Goal: Obtain resource: Download file/media

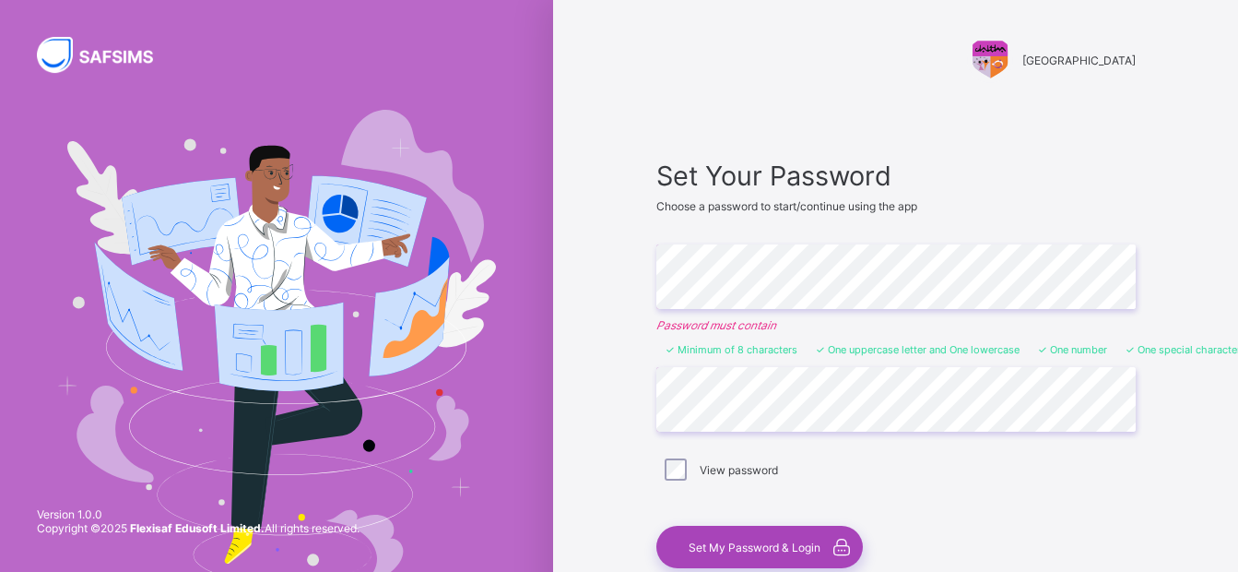
click at [741, 542] on span "Set My Password & Login" at bounding box center [755, 547] width 132 height 14
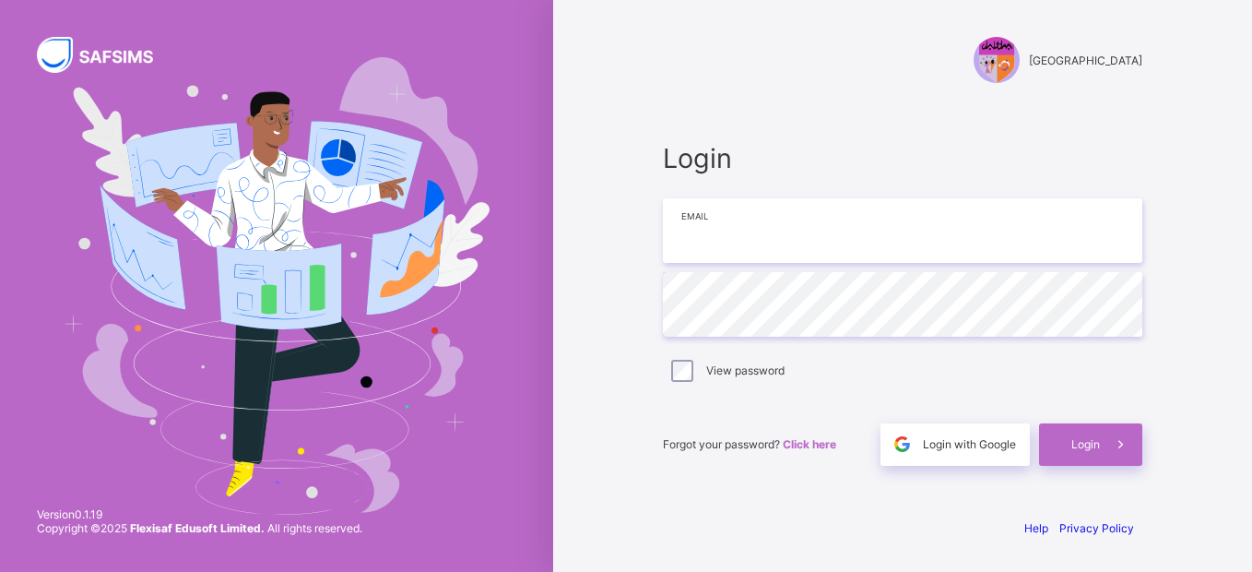
click at [807, 233] on input "email" at bounding box center [903, 230] width 480 height 65
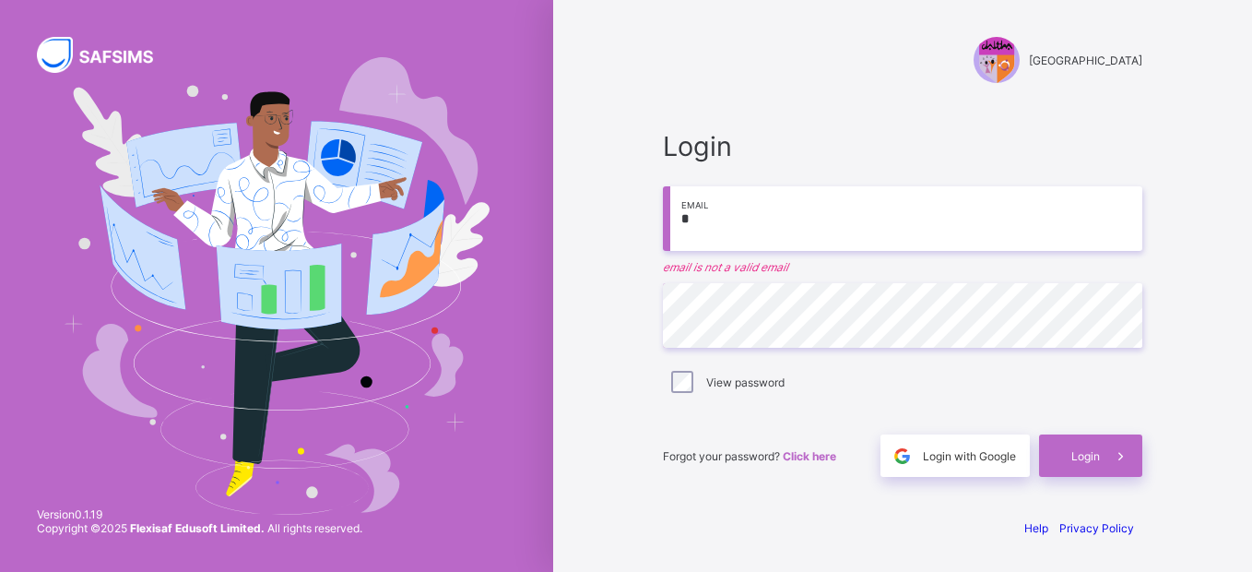
type input "**********"
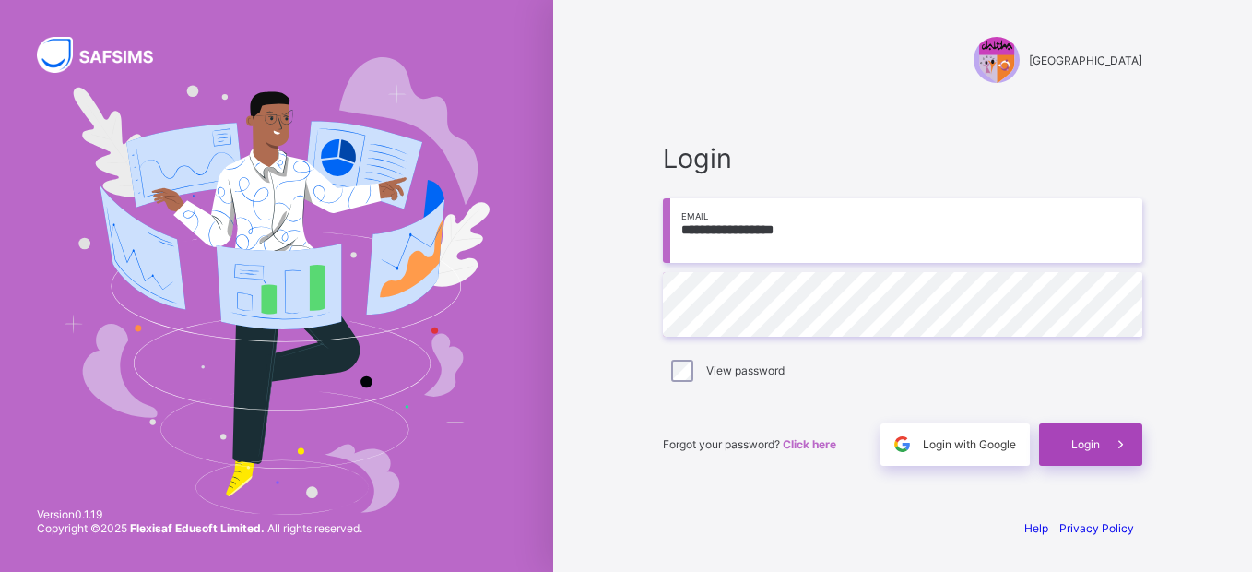
click at [1041, 433] on div "Login" at bounding box center [1090, 444] width 103 height 42
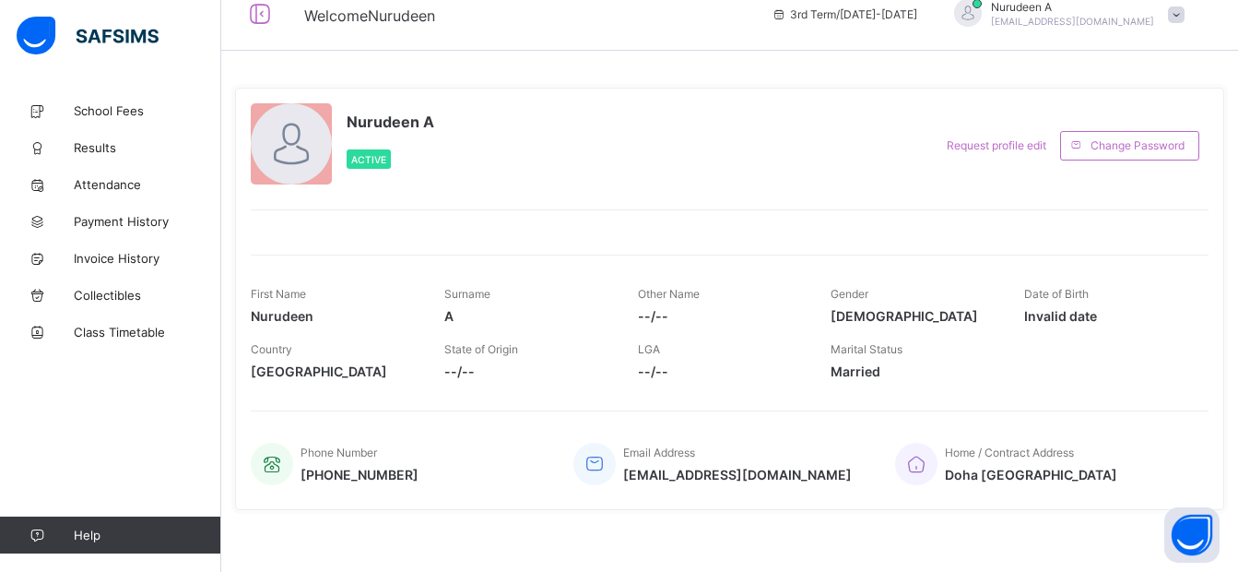
scroll to position [35, 0]
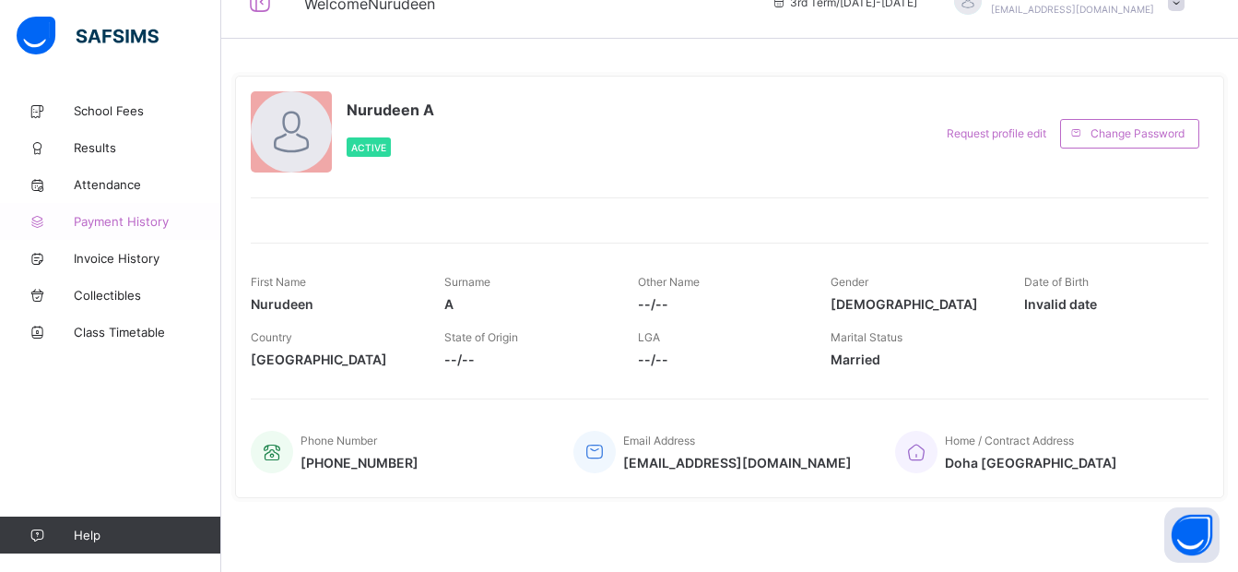
click at [149, 213] on link "Payment History" at bounding box center [110, 221] width 221 height 37
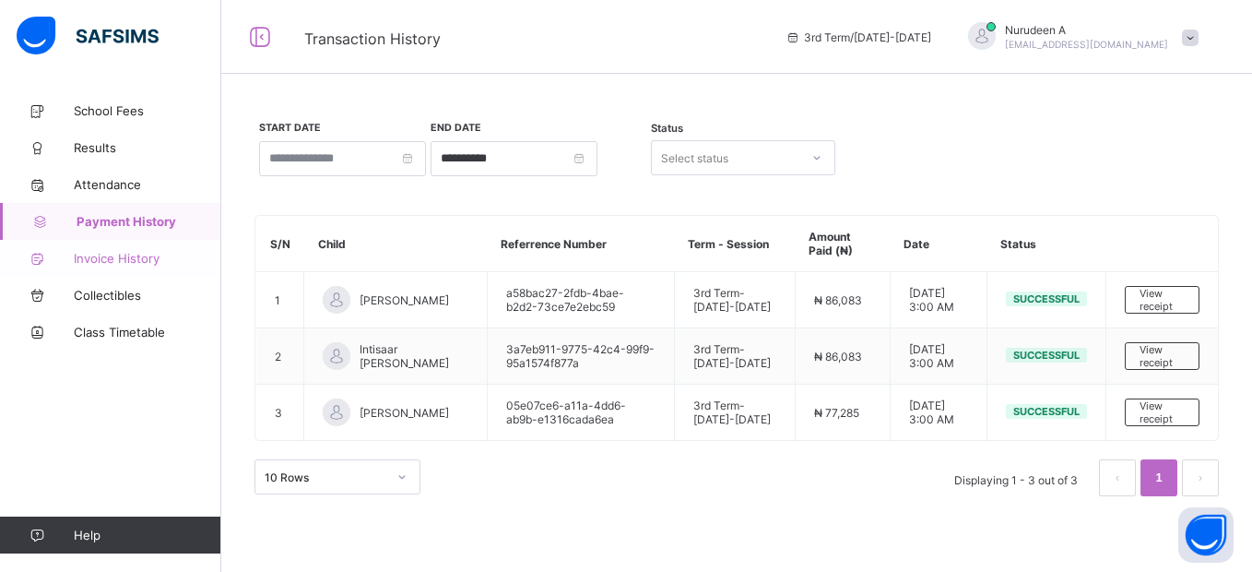
click at [148, 255] on span "Invoice History" at bounding box center [148, 258] width 148 height 15
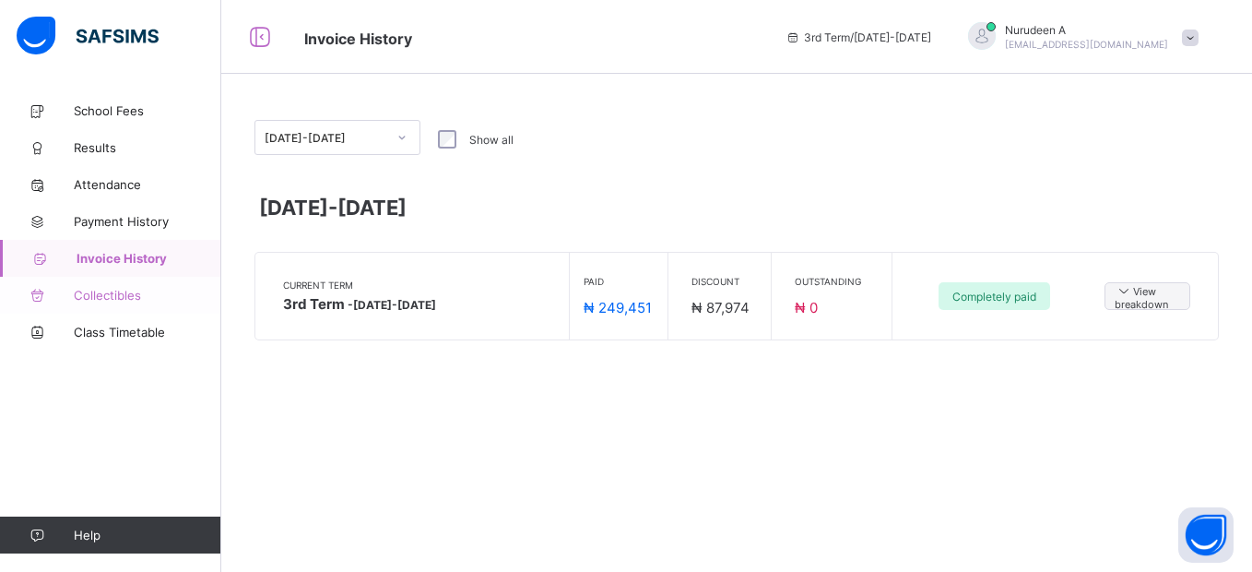
click at [135, 291] on span "Collectibles" at bounding box center [148, 295] width 148 height 15
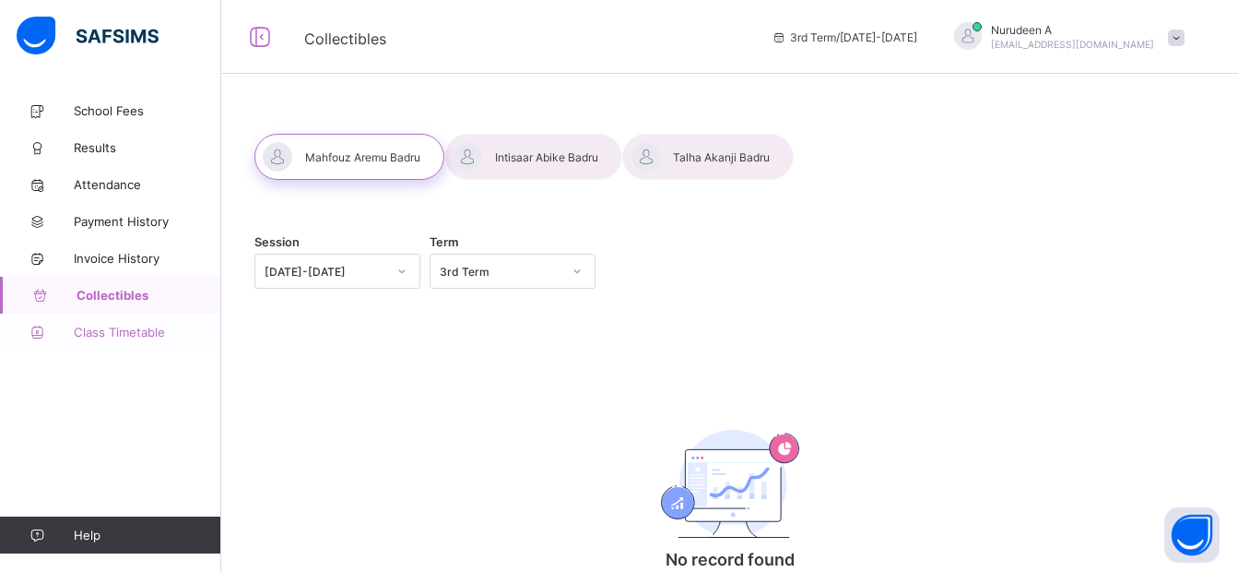
click at [134, 316] on link "Class Timetable" at bounding box center [110, 332] width 221 height 37
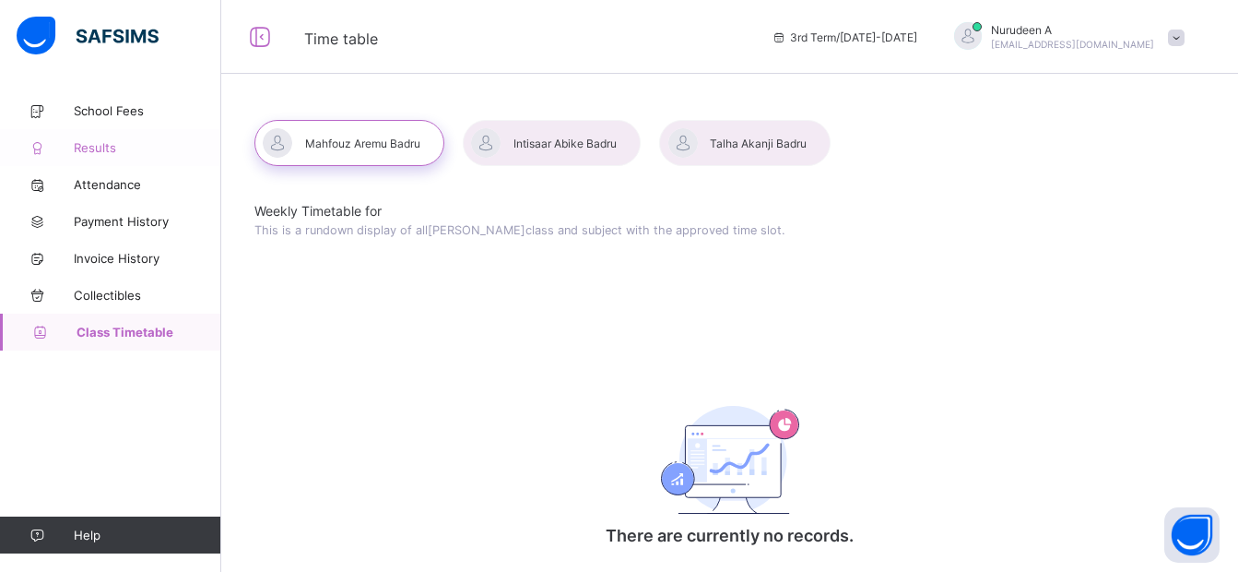
click at [116, 148] on span "Results" at bounding box center [148, 147] width 148 height 15
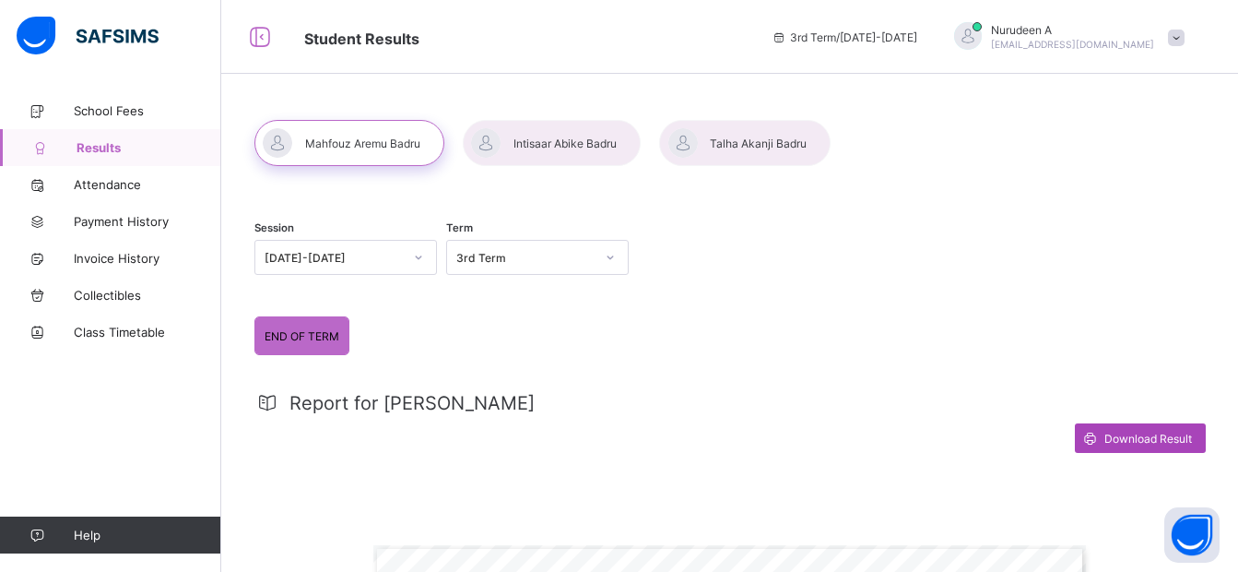
click at [1126, 435] on span "Download Result" at bounding box center [1149, 439] width 88 height 14
click at [568, 141] on div at bounding box center [552, 143] width 178 height 46
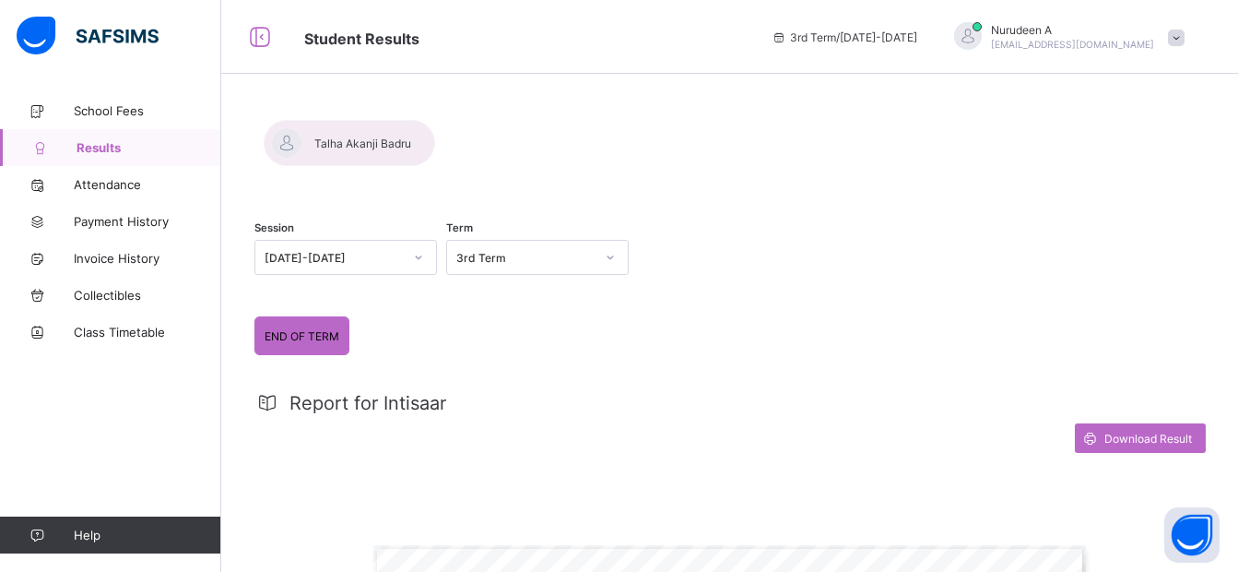
click at [313, 329] on span "END OF TERM" at bounding box center [302, 336] width 75 height 14
click at [318, 339] on span "END OF TERM" at bounding box center [302, 336] width 75 height 14
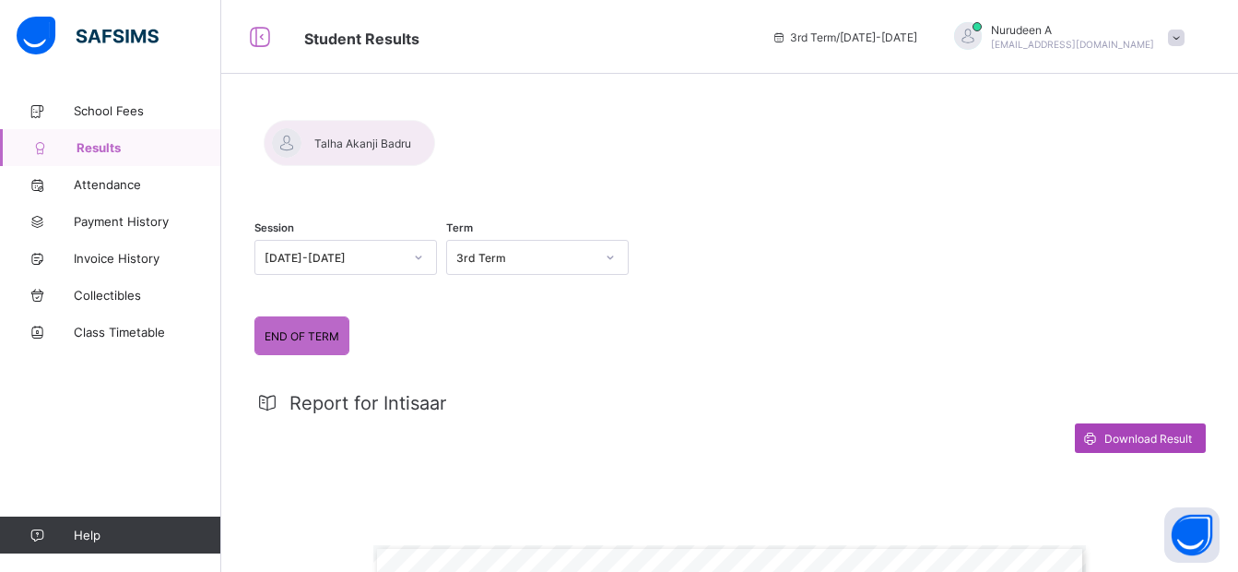
click at [1131, 436] on span "Download Result" at bounding box center [1149, 439] width 88 height 14
click at [435, 164] on div at bounding box center [350, 143] width 172 height 46
click at [1144, 444] on span "Download Result" at bounding box center [1149, 439] width 88 height 14
click at [108, 112] on span "School Fees" at bounding box center [148, 110] width 148 height 15
